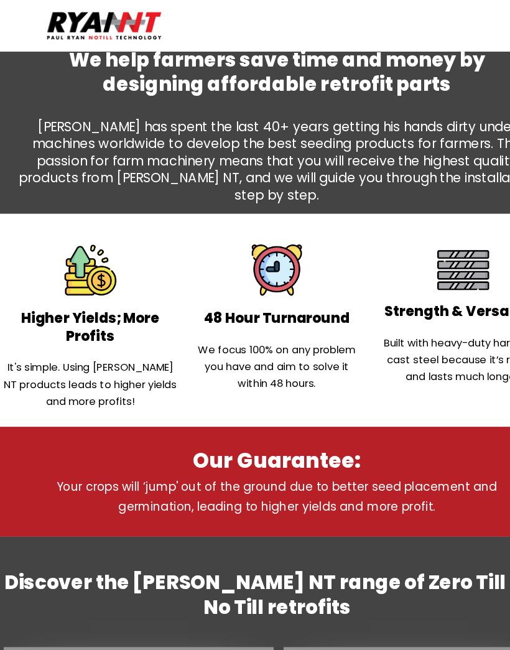
scroll to position [562, 0]
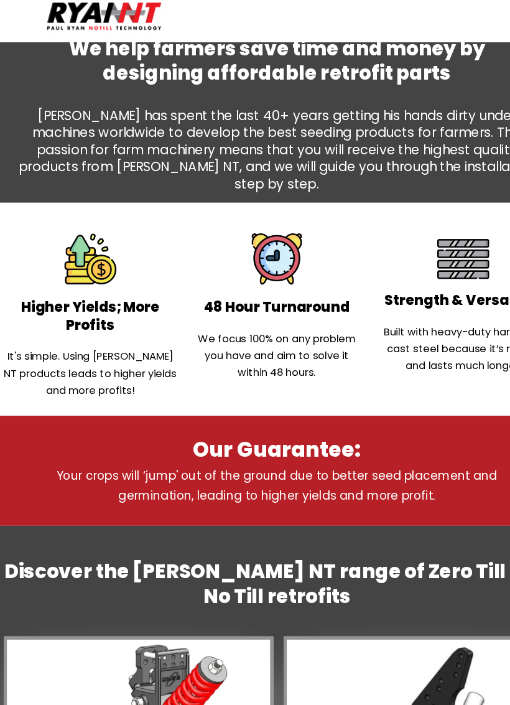
click at [101, 18] on img at bounding box center [98, 23] width 109 height 34
click at [85, 17] on img at bounding box center [98, 23] width 109 height 34
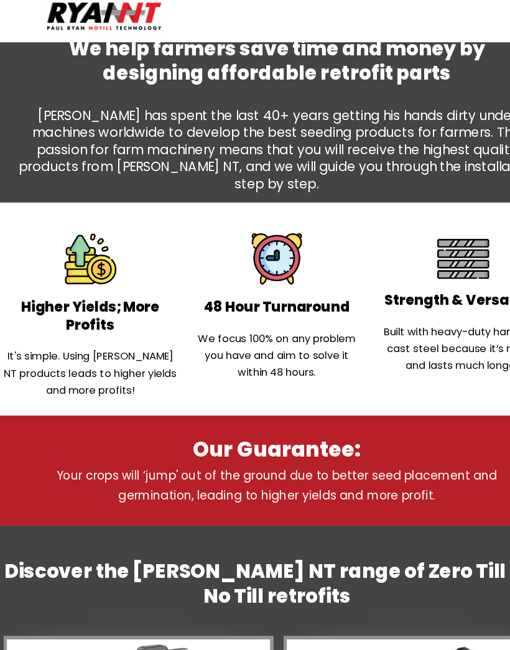
click at [78, 19] on img at bounding box center [98, 23] width 109 height 34
click at [78, 20] on img at bounding box center [98, 23] width 109 height 34
click at [76, 21] on img at bounding box center [98, 23] width 109 height 34
click at [76, 22] on img at bounding box center [98, 23] width 109 height 34
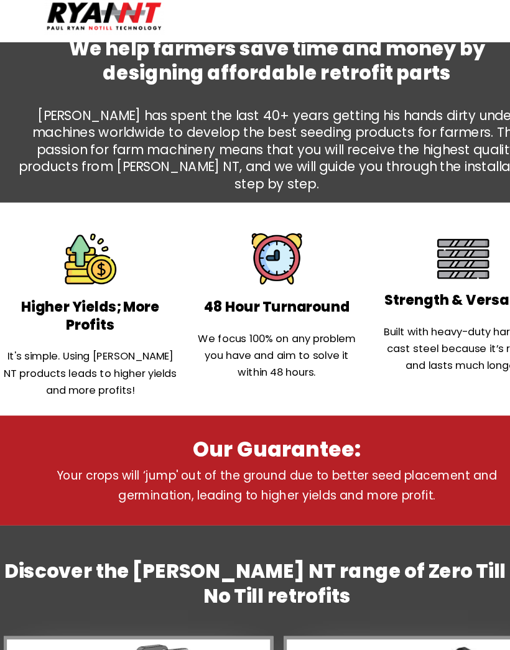
click at [75, 22] on img at bounding box center [98, 23] width 109 height 34
click at [72, 26] on img at bounding box center [98, 23] width 109 height 34
click at [78, 31] on img at bounding box center [98, 23] width 109 height 34
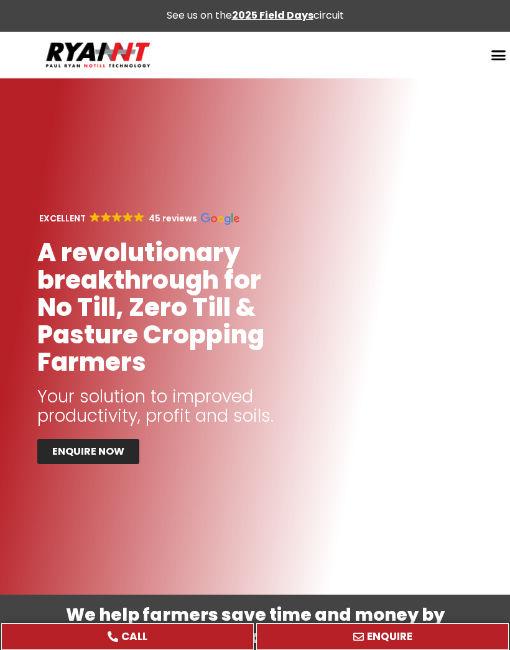
click at [50, 47] on img at bounding box center [98, 55] width 109 height 34
click at [50, 46] on img at bounding box center [98, 55] width 109 height 34
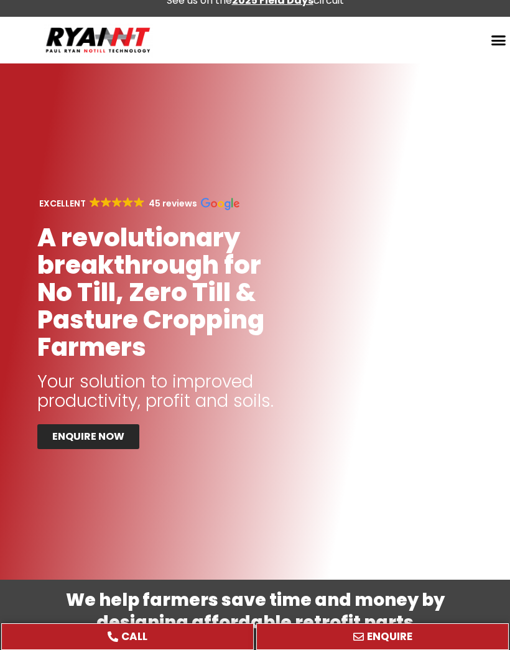
scroll to position [12, 0]
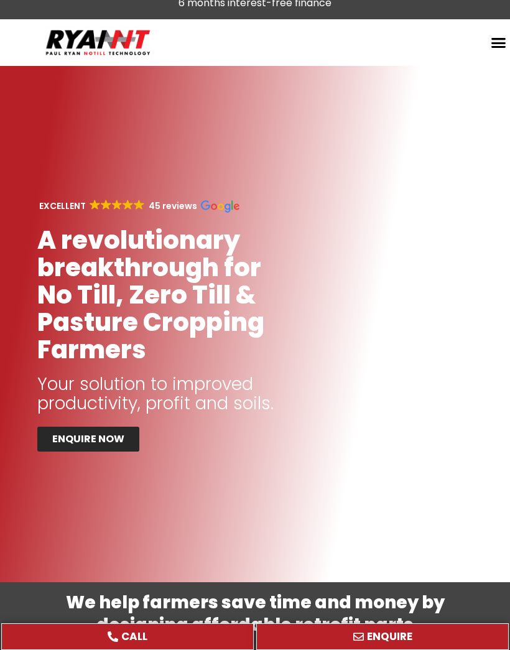
click at [64, 501] on div at bounding box center [255, 324] width 510 height 516
click at [72, 499] on div at bounding box center [255, 324] width 510 height 516
click at [73, 499] on div at bounding box center [255, 324] width 510 height 516
click at [74, 500] on div at bounding box center [255, 324] width 510 height 516
click at [83, 501] on div at bounding box center [255, 324] width 510 height 516
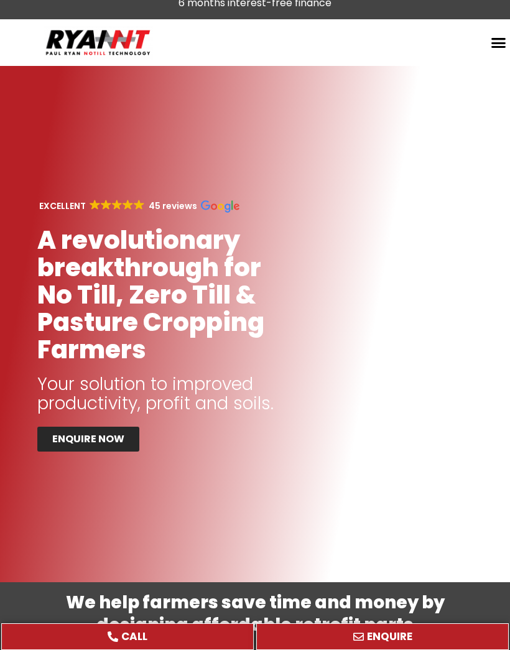
click at [83, 502] on div at bounding box center [255, 324] width 510 height 516
click at [84, 502] on div at bounding box center [255, 324] width 510 height 516
click at [85, 502] on div at bounding box center [255, 324] width 510 height 516
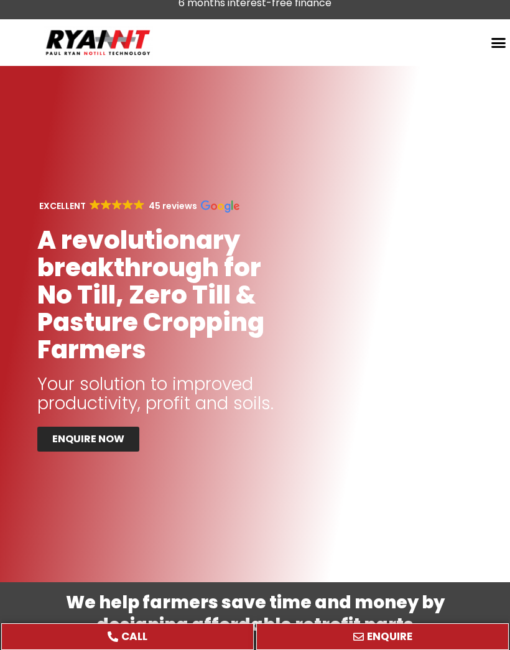
click at [85, 502] on div at bounding box center [255, 324] width 510 height 516
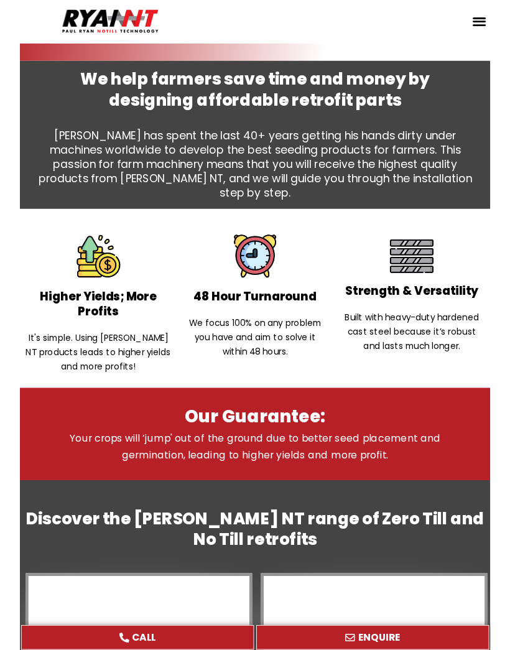
scroll to position [534, 0]
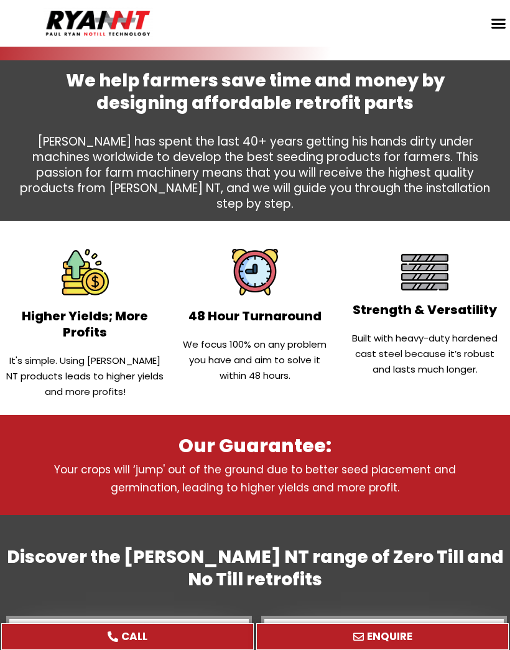
click at [306, 171] on p "[PERSON_NAME] has spent the last 40+ years getting his hands dirty under machin…" at bounding box center [255, 173] width 473 height 78
click at [333, 107] on h2 "We help farmers save time and money by designing affordable retrofit parts" at bounding box center [255, 92] width 473 height 45
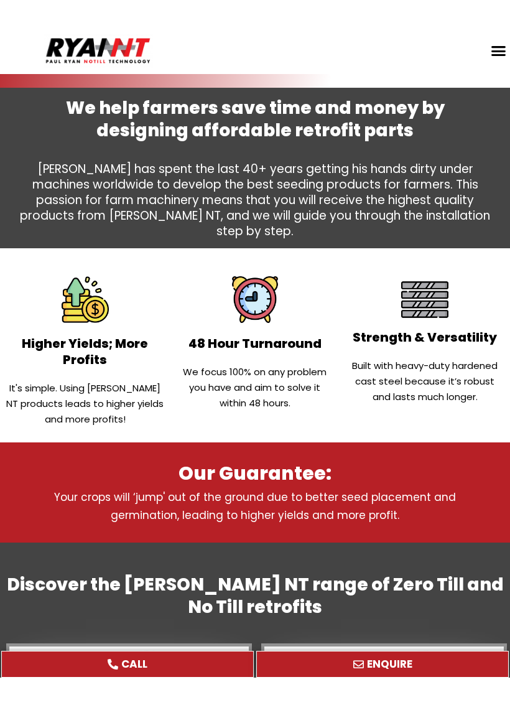
scroll to position [535, 0]
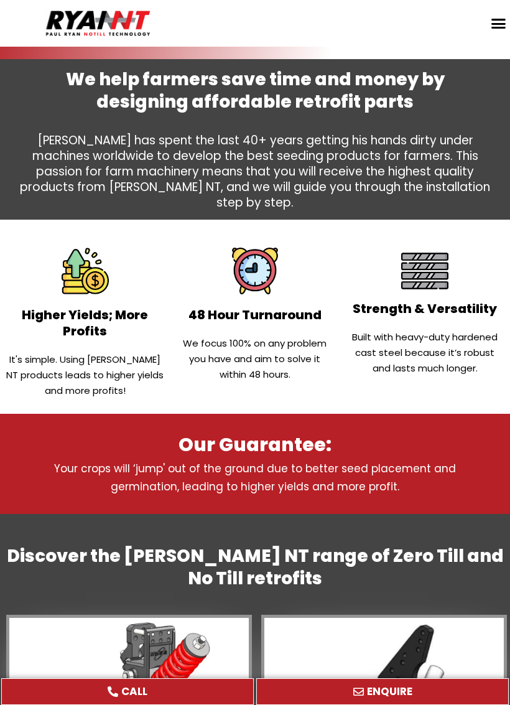
click at [365, 92] on h2 "We help farmers save time and money by designing affordable retrofit parts" at bounding box center [255, 90] width 473 height 45
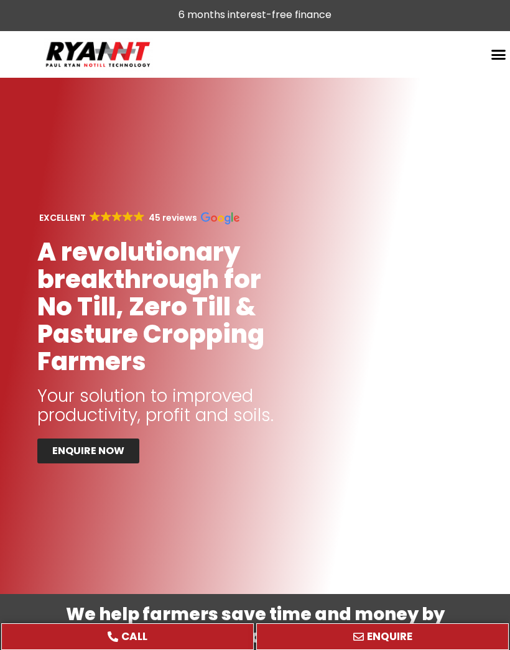
scroll to position [0, 0]
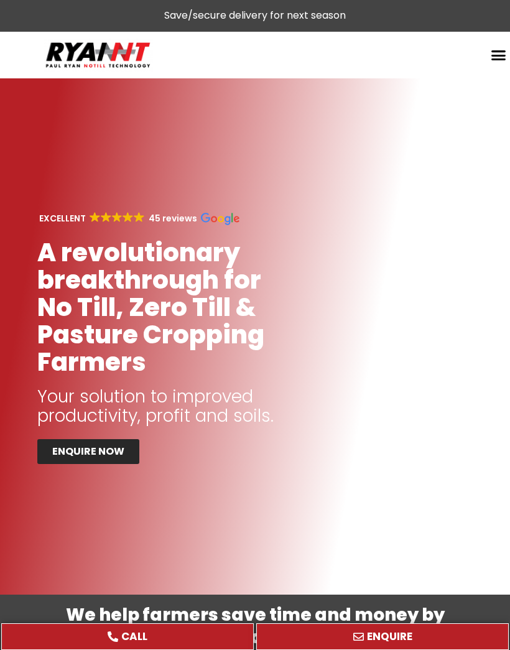
click at [379, 76] on header "Search Home Retrofit Discs Double Discs for Broadacre Double Discs for Small Se…" at bounding box center [255, 55] width 510 height 47
click at [382, 93] on div at bounding box center [255, 336] width 510 height 516
click at [373, 77] on header "Search Home Retrofit Discs Double Discs for Broadacre Double Discs for Small Se…" at bounding box center [255, 55] width 510 height 47
click at [364, 83] on div at bounding box center [255, 336] width 510 height 516
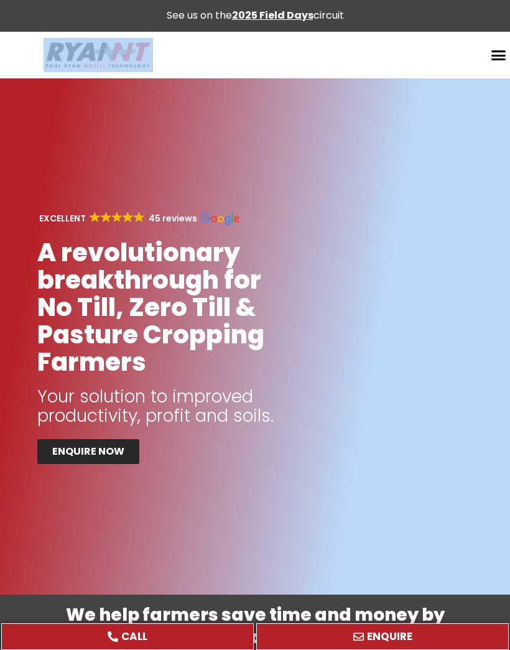
click at [371, 68] on div "Search Home Retrofit Discs Double Discs for Broadacre Double Discs for Small Se…" at bounding box center [331, 55] width 357 height 34
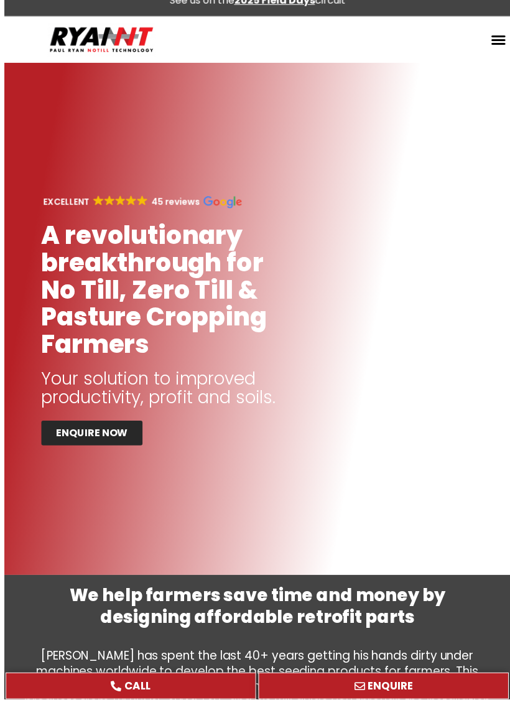
scroll to position [19, 0]
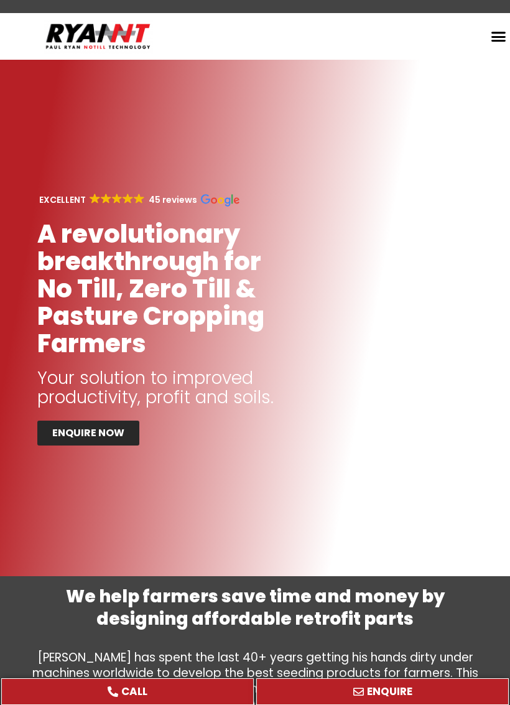
click at [21, 237] on div at bounding box center [255, 318] width 510 height 516
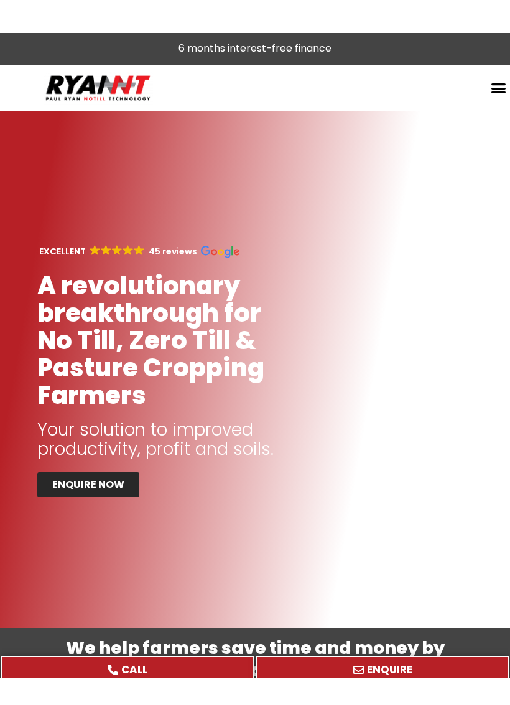
scroll to position [2, 0]
